Goal: Task Accomplishment & Management: Use online tool/utility

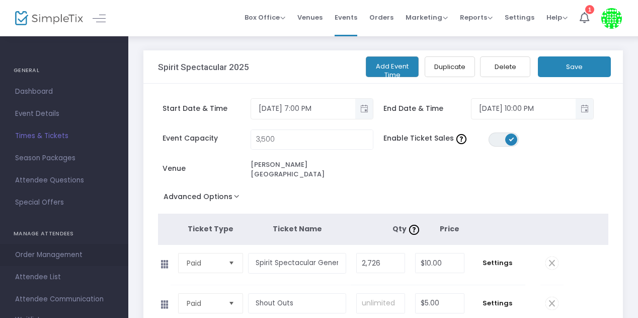
click at [40, 256] on span "Order Management" at bounding box center [64, 254] width 98 height 13
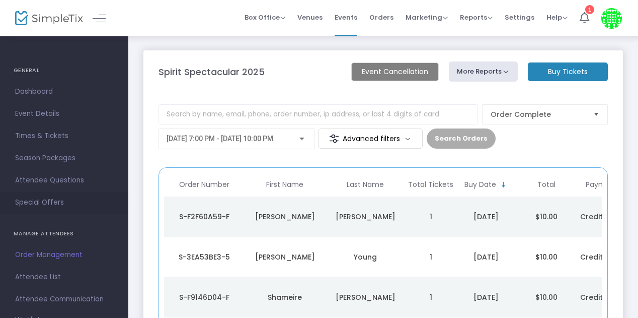
click at [73, 210] on link "Special Offers" at bounding box center [64, 202] width 128 height 22
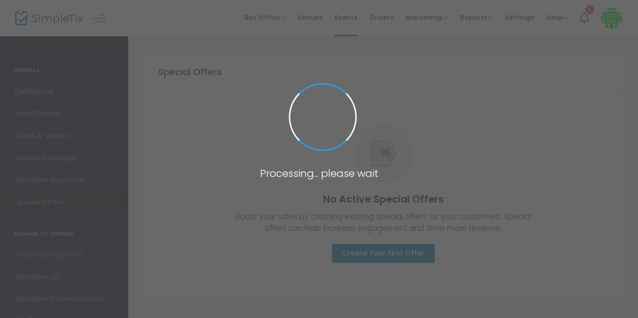
scroll to position [1, 0]
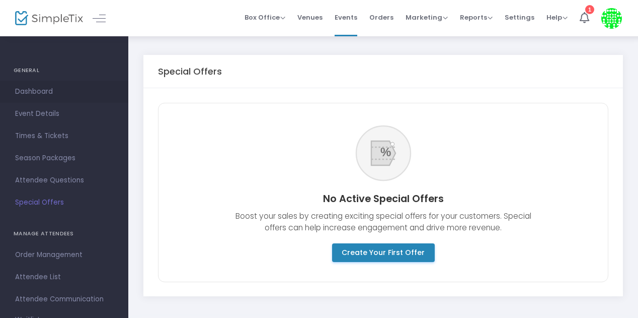
click at [28, 90] on span "Dashboard" at bounding box center [64, 91] width 98 height 13
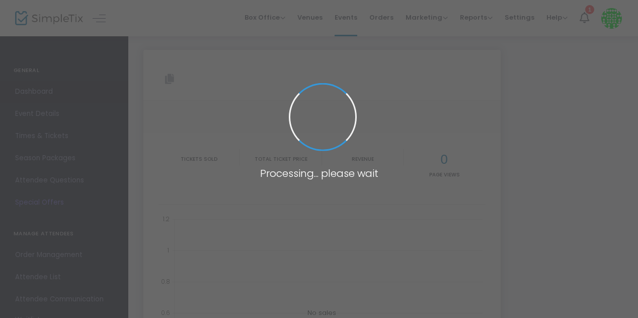
type input "https://www.simpletix.com/e/spirit-spectacular-2025-tickets-235157"
click at [396, 102] on span at bounding box center [319, 159] width 638 height 318
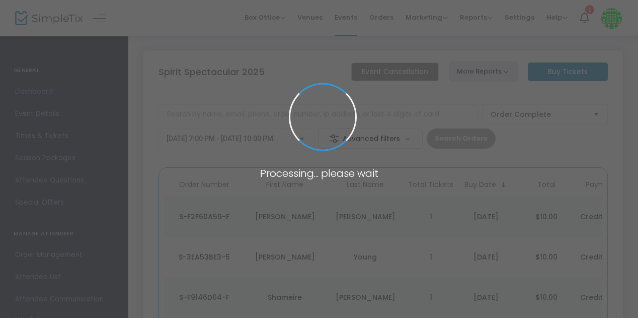
click at [460, 76] on span at bounding box center [319, 159] width 638 height 318
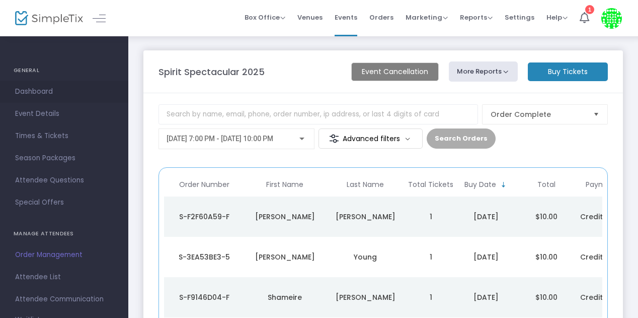
click at [52, 88] on span "Dashboard" at bounding box center [64, 91] width 98 height 13
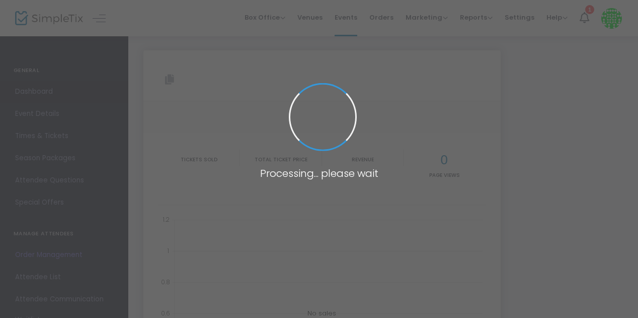
type input "https://www.simpletix.com/e/spirit-spectacular-2025-tickets-235157"
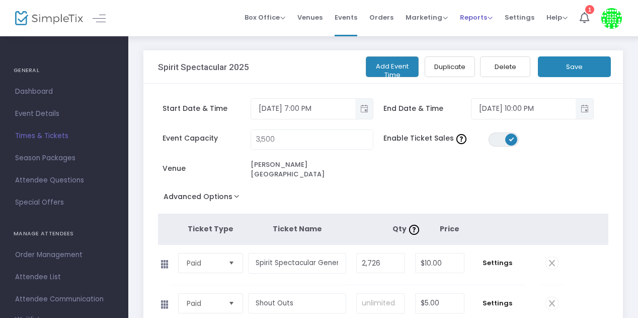
click at [474, 22] on div "Reports Analytics Sales Reports Download" at bounding box center [476, 18] width 33 height 10
click at [484, 18] on span "Reports" at bounding box center [476, 18] width 33 height 10
click at [492, 57] on li "Sales Reports" at bounding box center [492, 53] width 65 height 20
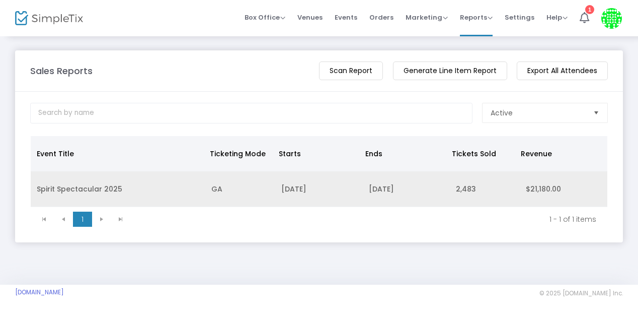
click at [83, 186] on td "Spirit Spectacular 2025" at bounding box center [118, 189] width 175 height 36
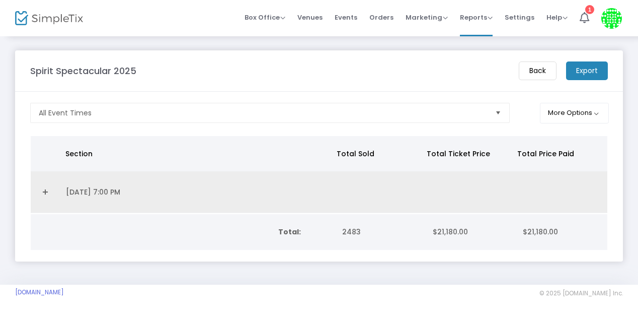
click at [46, 190] on link "Expand Details" at bounding box center [45, 192] width 17 height 16
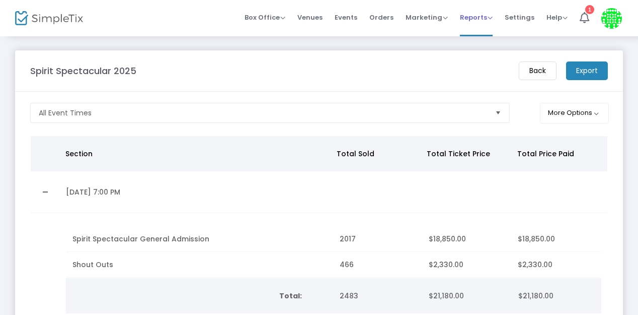
click at [485, 15] on span "Reports" at bounding box center [476, 18] width 33 height 10
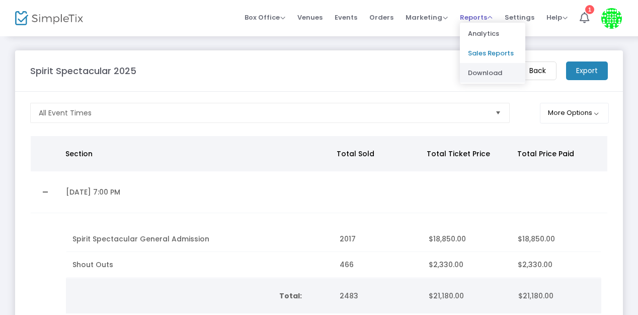
click at [489, 66] on li "Download" at bounding box center [492, 73] width 65 height 20
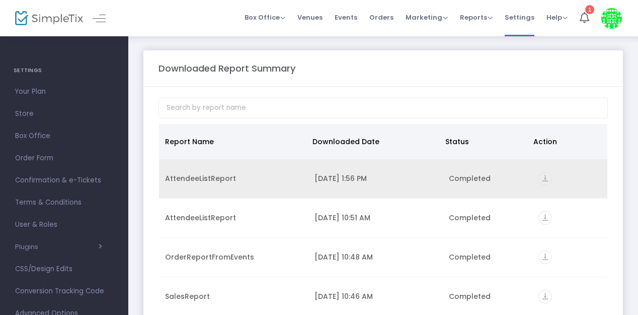
click at [545, 176] on icon "vertical_align_bottom" at bounding box center [546, 179] width 14 height 14
